Goal: Complete application form: Complete application form

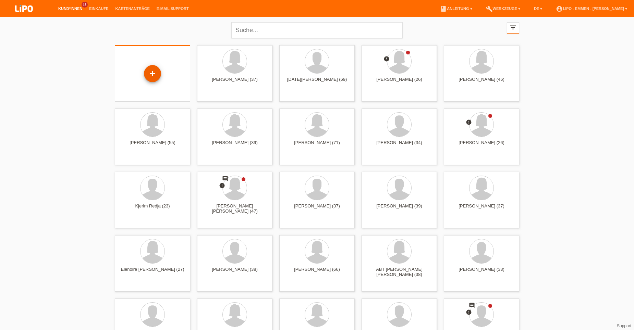
click at [153, 76] on div "+" at bounding box center [152, 73] width 17 height 17
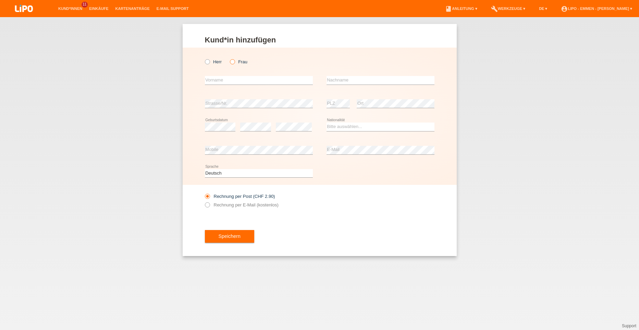
click at [229, 58] on icon at bounding box center [229, 58] width 0 height 0
click at [230, 63] on input "Frau" at bounding box center [232, 61] width 4 height 4
radio input "true"
click at [227, 83] on input "text" at bounding box center [259, 80] width 108 height 9
click at [249, 79] on input "text" at bounding box center [259, 80] width 108 height 9
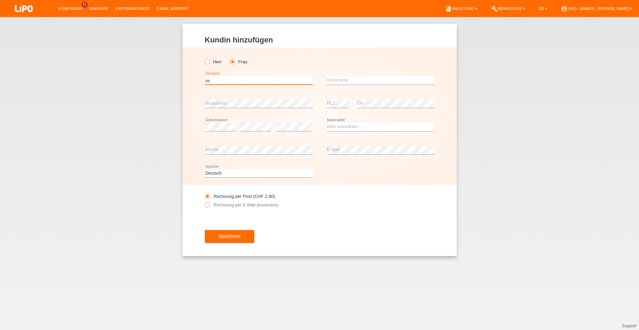
type input "s"
type input "[PERSON_NAME]"
click at [354, 76] on div "error Nachname" at bounding box center [380, 80] width 108 height 23
click at [355, 79] on input "text" at bounding box center [380, 80] width 108 height 9
type input "toalovic"
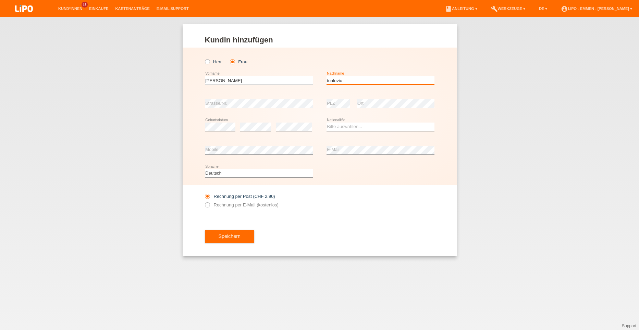
drag, startPoint x: 358, startPoint y: 78, endPoint x: 273, endPoint y: 72, distance: 84.8
click at [270, 70] on div "doris error Vorname toalovic error Nachname" at bounding box center [319, 80] width 229 height 23
type input "topalovic"
click at [169, 100] on div "Kund*in hinzufügen Kunde hinzufügen Kundin hinzufügen Herr Frau doris error Vor…" at bounding box center [319, 173] width 639 height 313
click at [225, 122] on div "error Geburtsdatum" at bounding box center [220, 126] width 31 height 23
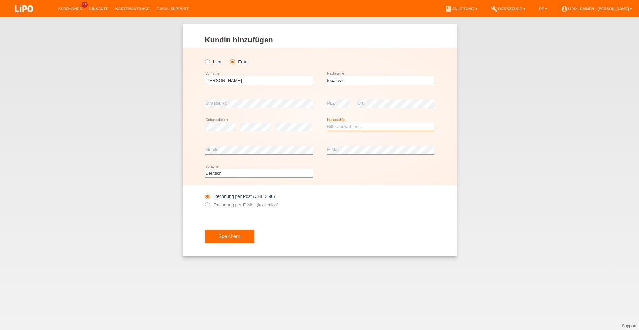
click at [349, 124] on select "Bitte auswählen... Schweiz Deutschland Liechtenstein Österreich ------------ Af…" at bounding box center [380, 127] width 108 height 8
select select "HR"
click at [326, 123] on select "Bitte auswählen... Schweiz Deutschland Liechtenstein Österreich ------------ Af…" at bounding box center [380, 127] width 108 height 8
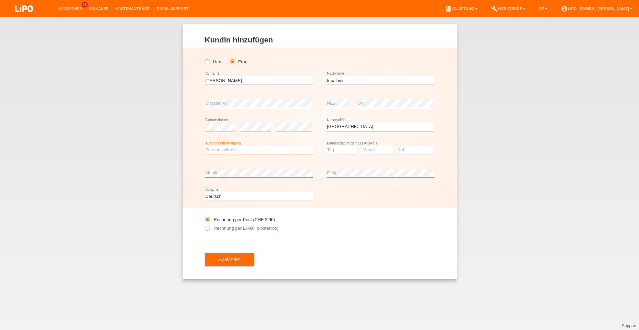
click at [255, 150] on select "Bitte auswählen... C B B - Flüchtlingsstatus Andere" at bounding box center [259, 150] width 108 height 8
select select "C"
click at [205, 146] on select "Bitte auswählen... C B B - Flüchtlingsstatus Andere" at bounding box center [259, 150] width 108 height 8
click at [338, 151] on select "Tag 01 02 03 04 05 06 07 08 09 10 11" at bounding box center [341, 150] width 31 height 8
select select "21"
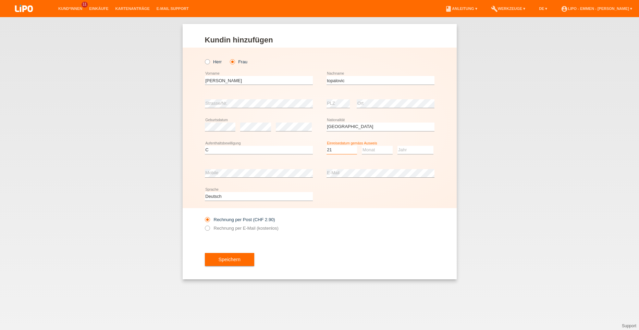
click at [326, 146] on select "Tag 01 02 03 04 05 06 07 08 09 10 11" at bounding box center [341, 150] width 31 height 8
click at [370, 150] on select "Monat 01 02 03 04 05 06 07 08 09 10 11" at bounding box center [377, 150] width 31 height 8
select select "01"
click at [362, 146] on select "Monat 01 02 03 04 05 06 07 08 09 10 11" at bounding box center [377, 150] width 31 height 8
click at [406, 148] on select "Jahr 2025 2024 2023 2022 2021 2020 2019 2018 2017 2016 2015 2014 2013 2012 2011…" at bounding box center [415, 150] width 36 height 8
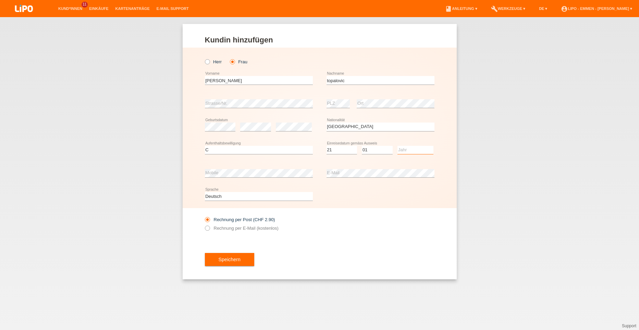
select select "1991"
click at [397, 146] on select "Jahr 2025 2024 2023 2022 2021 2020 2019 2018 2017 2016 2015 2014 2013 2012 2011…" at bounding box center [415, 150] width 36 height 8
click at [265, 226] on label "Rechnung per E-Mail (kostenlos)" at bounding box center [242, 228] width 74 height 5
click at [209, 226] on input "Rechnung per E-Mail (kostenlos)" at bounding box center [207, 230] width 4 height 9
radio input "true"
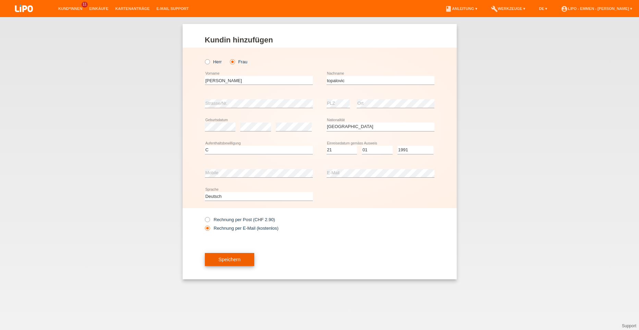
click at [230, 257] on span "Speichern" at bounding box center [229, 259] width 22 height 5
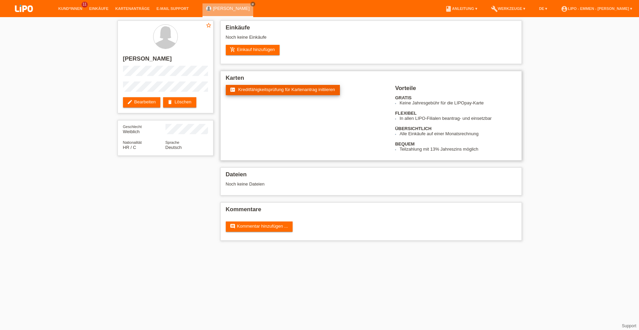
click at [275, 88] on span "Kreditfähigkeitsprüfung für Kartenantrag initiieren" at bounding box center [286, 89] width 97 height 5
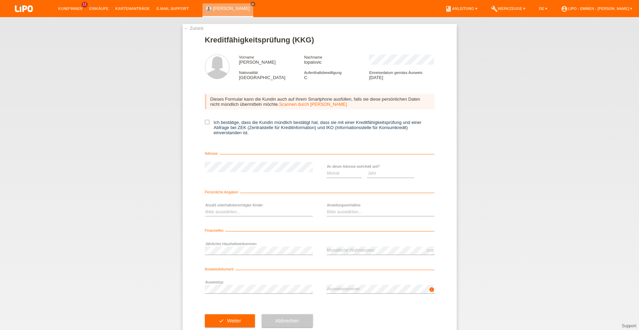
click at [202, 121] on div "← Zurück Kreditfähigkeitsprüfung (KKG) Vorname doris Nachname topalovic Nationa…" at bounding box center [320, 182] width 274 height 317
click at [205, 121] on icon at bounding box center [207, 122] width 4 height 4
click at [205, 121] on input "Ich bestätige, dass die Kundin mündlich bestätigt hat, dass sie mit einer Kredi…" at bounding box center [207, 122] width 4 height 4
checkbox input "true"
click at [340, 174] on select "Monat 01 02 03 04 05 06 07 08 09 10" at bounding box center [344, 173] width 36 height 8
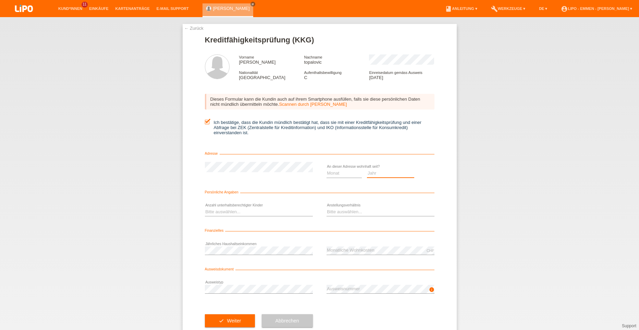
click at [370, 175] on select "Jahr 2025 2024 2023 2022 2021 2020 2019 2018 2017 2016 2015 2014 2013 2012 2011…" at bounding box center [390, 173] width 47 height 8
select select "2018"
click at [367, 169] on select "Jahr 2025 2024 2023 2022 2021 2020 2019 2018 2017 2016 2015 2014 2013 2012 2011…" at bounding box center [390, 173] width 47 height 8
click at [339, 173] on select "Monat 01 02 03 04 05 06 07 08 09 10" at bounding box center [344, 173] width 36 height 8
select select "08"
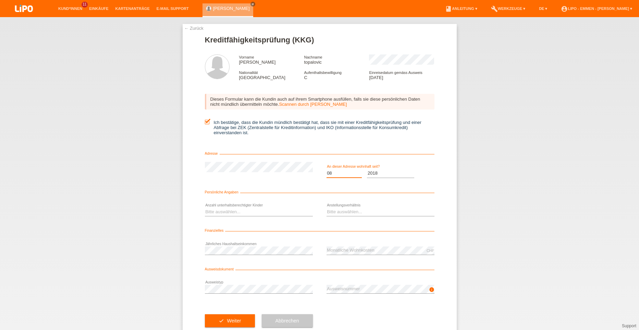
click at [326, 169] on select "Monat 01 02 03 04 05 06 07 08 09 10" at bounding box center [344, 173] width 36 height 8
click at [246, 207] on div "Bitte auswählen... 0 1 2 3 4 5 6 7 8 9 error" at bounding box center [259, 212] width 108 height 23
click at [246, 216] on div "Bitte auswählen... 0 1 2 3 4 5 6 7 8 9 error" at bounding box center [259, 212] width 108 height 9
select select "2"
click at [205, 208] on select "Bitte auswählen... 0 1 2 3 4 5 6 7 8 9" at bounding box center [259, 212] width 108 height 8
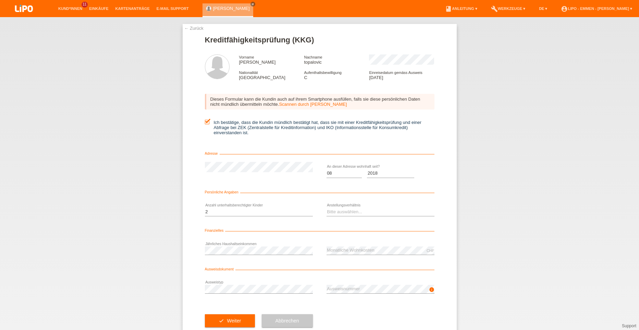
click at [363, 207] on div "Bitte auswählen... Unbefristet Befristet Lehrling/Student Pensioniert Nicht arb…" at bounding box center [380, 212] width 108 height 23
click at [365, 213] on select "Bitte auswählen... Unbefristet Befristet Lehrling/Student Pensioniert Nicht arb…" at bounding box center [380, 212] width 108 height 8
select select "UNLIMITED"
click at [326, 208] on select "Bitte auswählen... Unbefristet Befristet Lehrling/Student Pensioniert Nicht arb…" at bounding box center [380, 212] width 108 height 8
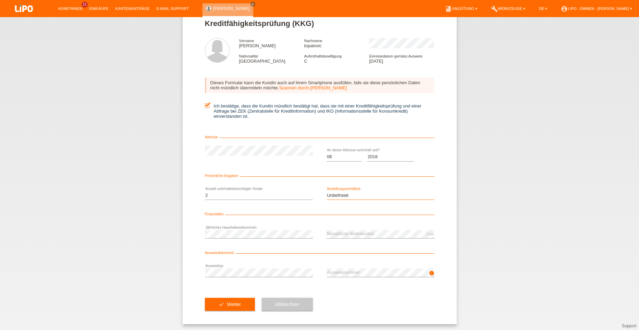
scroll to position [17, 0]
click at [387, 252] on div "Ausweisdokument" at bounding box center [319, 253] width 229 height 7
click at [247, 276] on icon at bounding box center [259, 276] width 108 height 0
click at [220, 303] on icon "check" at bounding box center [220, 303] width 5 height 5
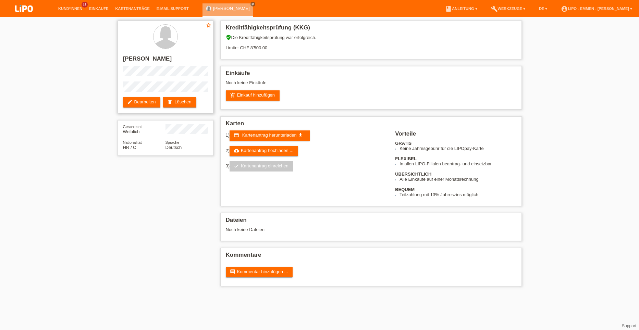
click at [152, 60] on h2 "[PERSON_NAME]" at bounding box center [165, 60] width 85 height 10
copy h2 "topalovic"
click at [131, 56] on h2 "[PERSON_NAME]" at bounding box center [165, 60] width 85 height 10
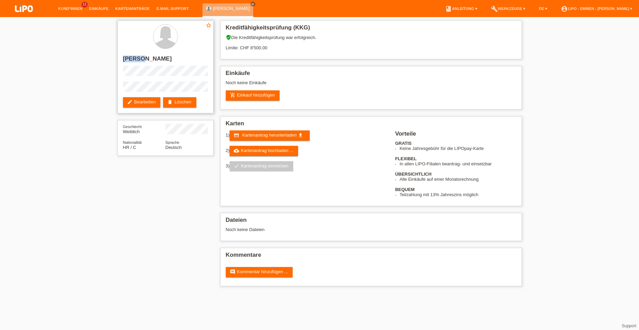
copy h2 "[PERSON_NAME]"
click at [116, 91] on div "star_border doris topalovic edit Bearbeiten delete Löschen Geschlecht Weiblich …" at bounding box center [165, 90] width 103 height 146
drag, startPoint x: 118, startPoint y: 93, endPoint x: 115, endPoint y: 90, distance: 3.6
click at [115, 90] on div "star_border doris topalovic edit Bearbeiten delete Löschen Geschlecht Weiblich …" at bounding box center [165, 90] width 103 height 146
click at [186, 91] on div "star_border doris topalovic edit Bearbeiten delete Löschen Geschlecht Weiblich …" at bounding box center [165, 90] width 103 height 146
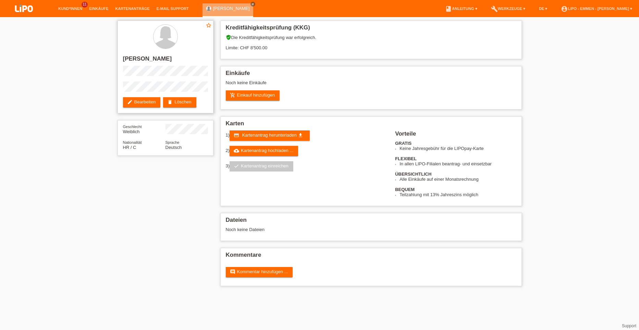
drag, startPoint x: 117, startPoint y: 89, endPoint x: 176, endPoint y: 79, distance: 59.7
click at [176, 79] on div "star_border doris topalovic edit Bearbeiten delete Löschen" at bounding box center [165, 67] width 96 height 93
click at [234, 93] on icon "add_shopping_cart" at bounding box center [232, 94] width 5 height 5
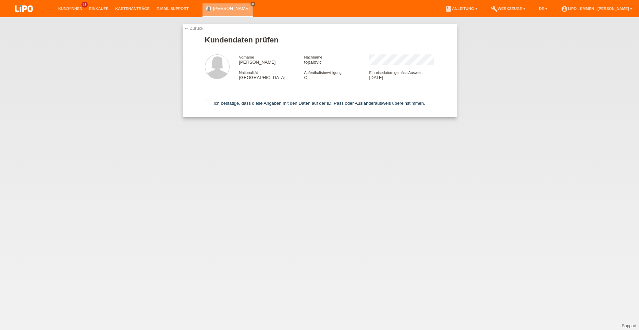
click at [218, 106] on div "Ich bestätige, dass diese Angaben mit den Daten auf der ID, Pass oder Ausländer…" at bounding box center [319, 102] width 229 height 30
click at [218, 104] on label "Ich bestätige, dass diese Angaben mit den Daten auf der ID, Pass oder Ausländer…" at bounding box center [315, 103] width 220 height 5
click at [209, 104] on input "Ich bestätige, dass diese Angaben mit den Daten auf der ID, Pass oder Ausländer…" at bounding box center [207, 103] width 4 height 4
checkbox input "true"
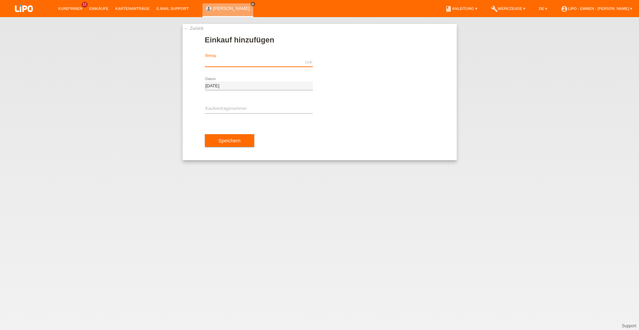
click at [217, 64] on input "text" at bounding box center [259, 62] width 108 height 9
paste input "2292.75"
type input "2292.75"
click at [221, 103] on div "error Kaufvertragsnummer" at bounding box center [259, 109] width 108 height 23
click at [221, 107] on input "text" at bounding box center [259, 109] width 108 height 9
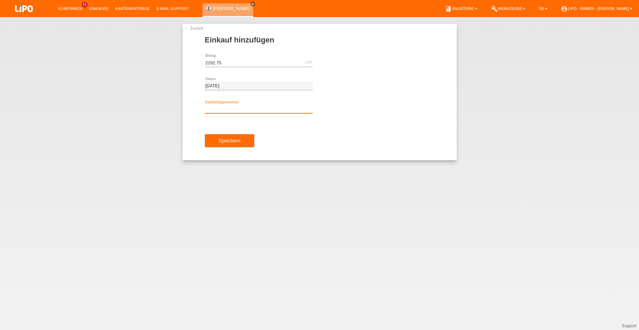
click at [210, 105] on input "text" at bounding box center [259, 109] width 108 height 9
paste input "XF0JSK"
type input "XF0JSK"
click at [223, 134] on div "Speichern" at bounding box center [319, 141] width 229 height 40
click at [223, 143] on span "Speichern" at bounding box center [229, 140] width 22 height 5
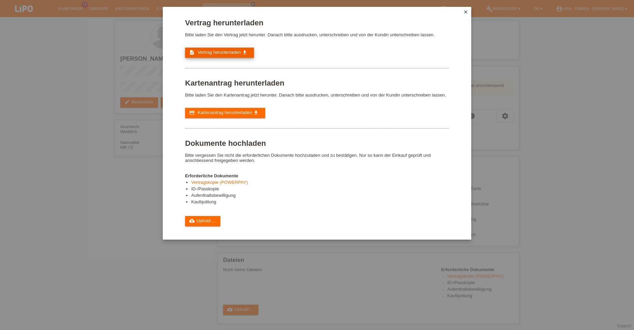
click at [217, 53] on span "Vertrag herunterladen" at bounding box center [219, 52] width 43 height 5
click at [226, 113] on span "Kartenantrag herunterladen" at bounding box center [225, 112] width 54 height 5
click at [194, 219] on icon "cloud_upload" at bounding box center [191, 220] width 5 height 5
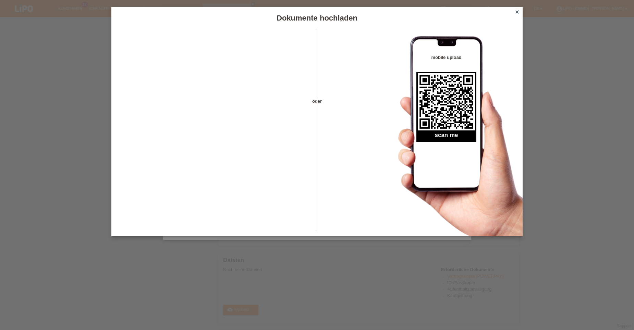
click at [516, 11] on icon "close" at bounding box center [516, 11] width 5 height 5
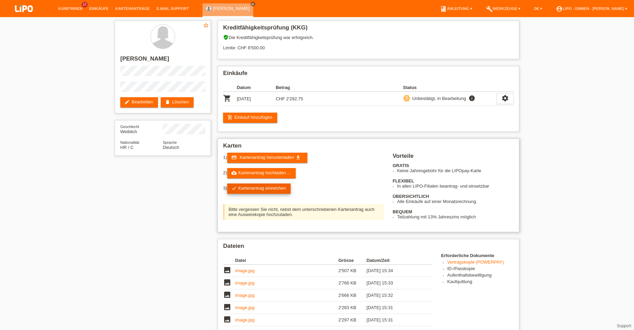
click at [254, 188] on link "check Kartenantrag einreichen" at bounding box center [259, 189] width 64 height 10
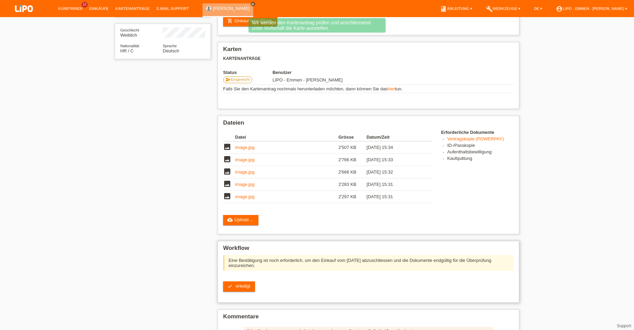
scroll to position [137, 0]
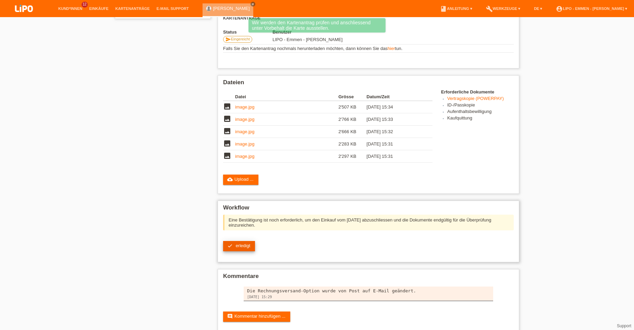
click at [242, 246] on span "erledigt" at bounding box center [243, 245] width 15 height 5
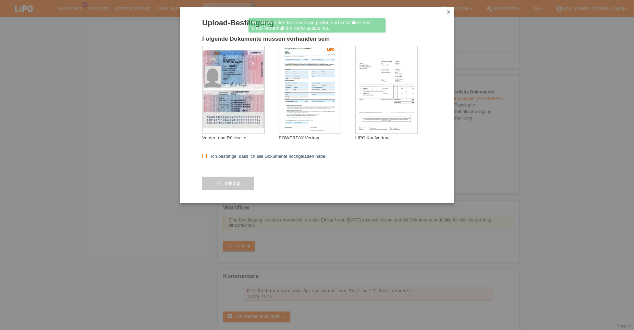
click at [232, 157] on label "Ich bestätige, dass ich alle Dokumente hochgeladen habe." at bounding box center [264, 156] width 124 height 5
click at [206, 157] on input "Ich bestätige, dass ich alle Dokumente hochgeladen habe." at bounding box center [204, 156] width 4 height 4
checkbox input "true"
click at [217, 178] on button "check erledigt" at bounding box center [228, 183] width 52 height 13
